Goal: Register for event/course

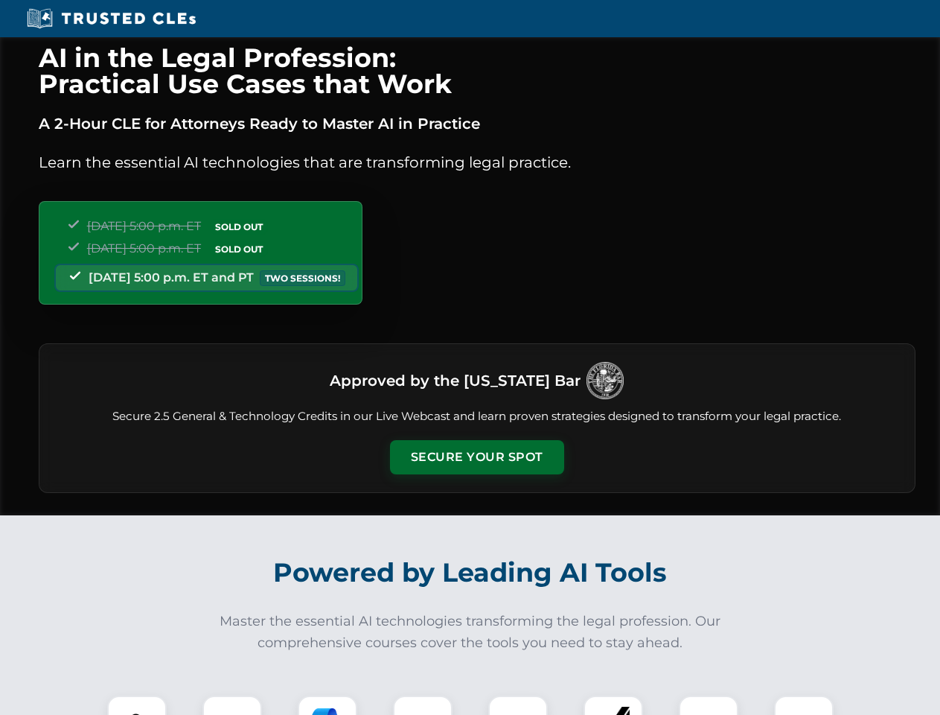
click at [477, 457] on button "Secure Your Spot" at bounding box center [477, 457] width 174 height 34
click at [137, 705] on img at bounding box center [136, 725] width 43 height 43
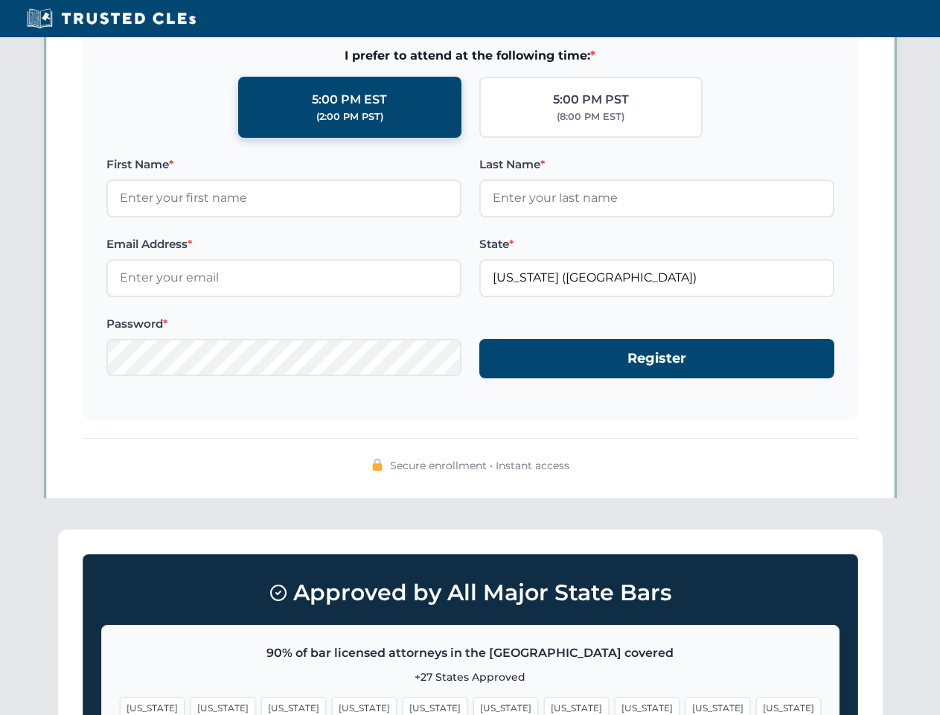
click at [544, 705] on span "[US_STATE]" at bounding box center [576, 708] width 65 height 22
click at [686, 705] on span "[US_STATE]" at bounding box center [718, 708] width 65 height 22
